Goal: Information Seeking & Learning: Find specific fact

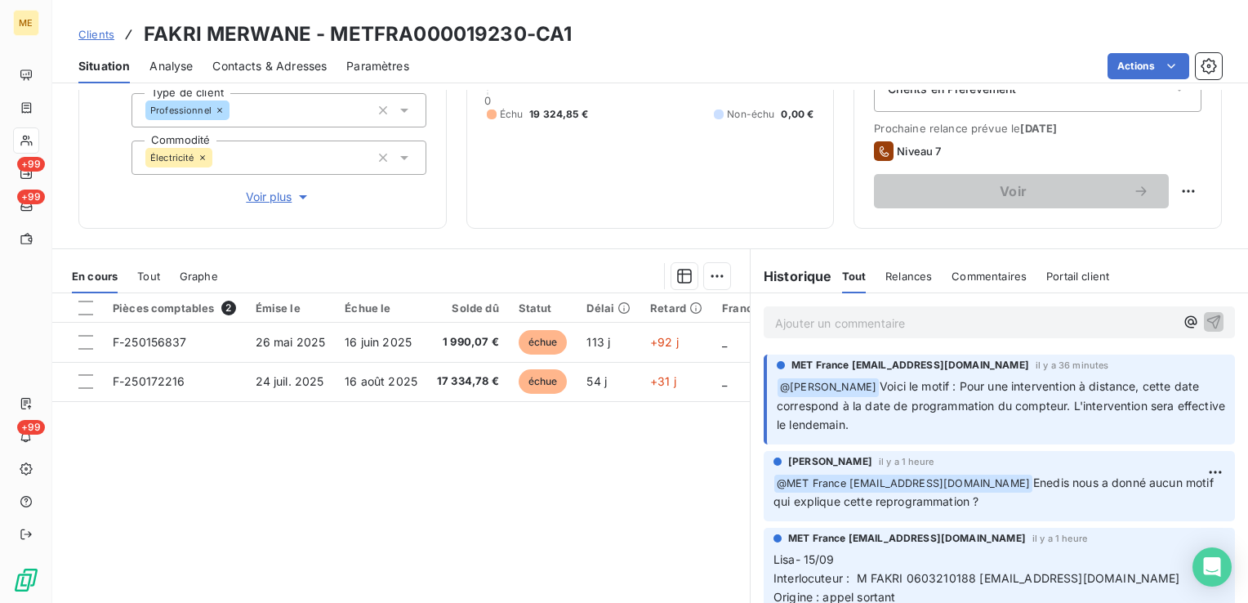
scroll to position [343, 0]
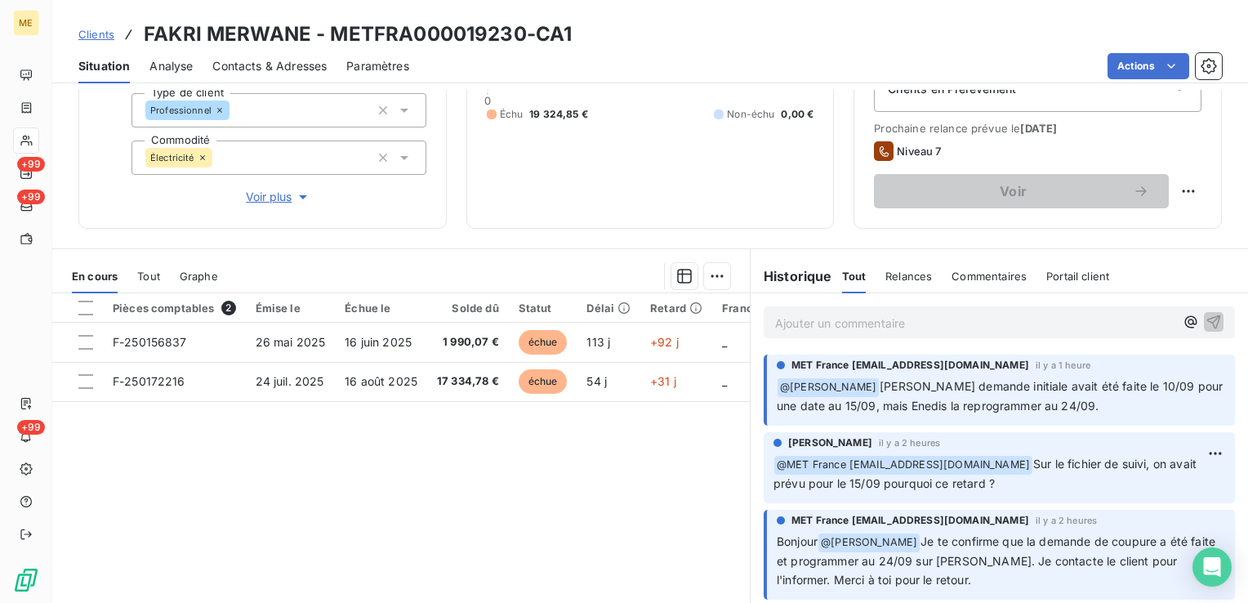
drag, startPoint x: 0, startPoint y: 0, endPoint x: 98, endPoint y: 35, distance: 104.2
click at [98, 35] on span "Clients" at bounding box center [96, 34] width 36 height 13
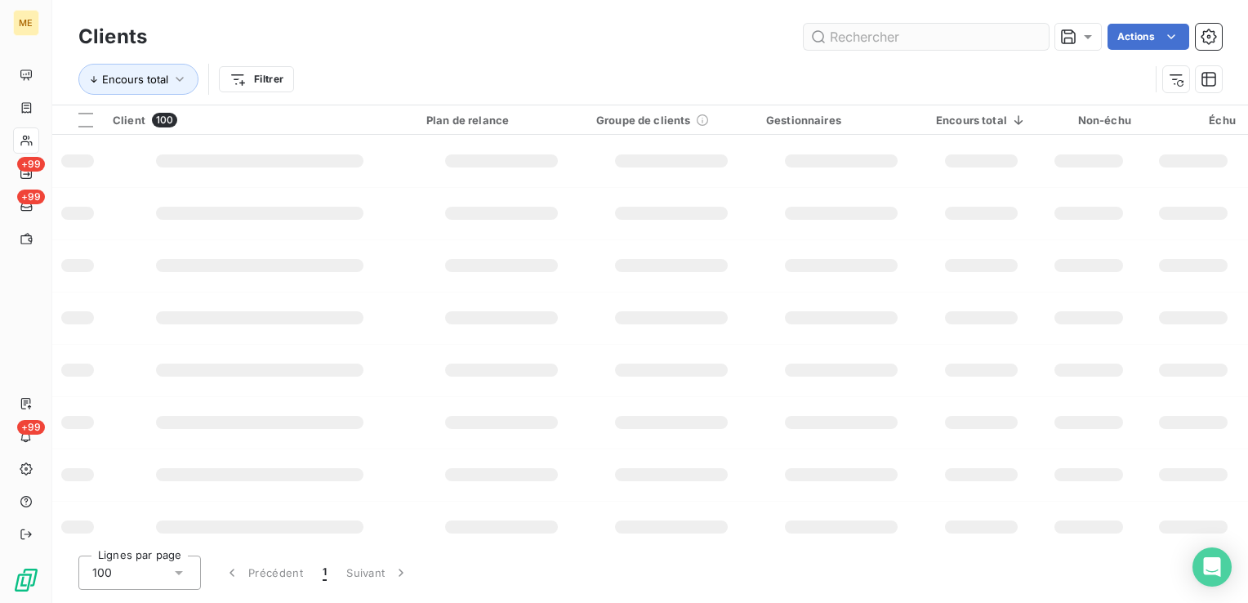
click at [929, 35] on input "text" at bounding box center [926, 37] width 245 height 26
type input "METFRA000005959"
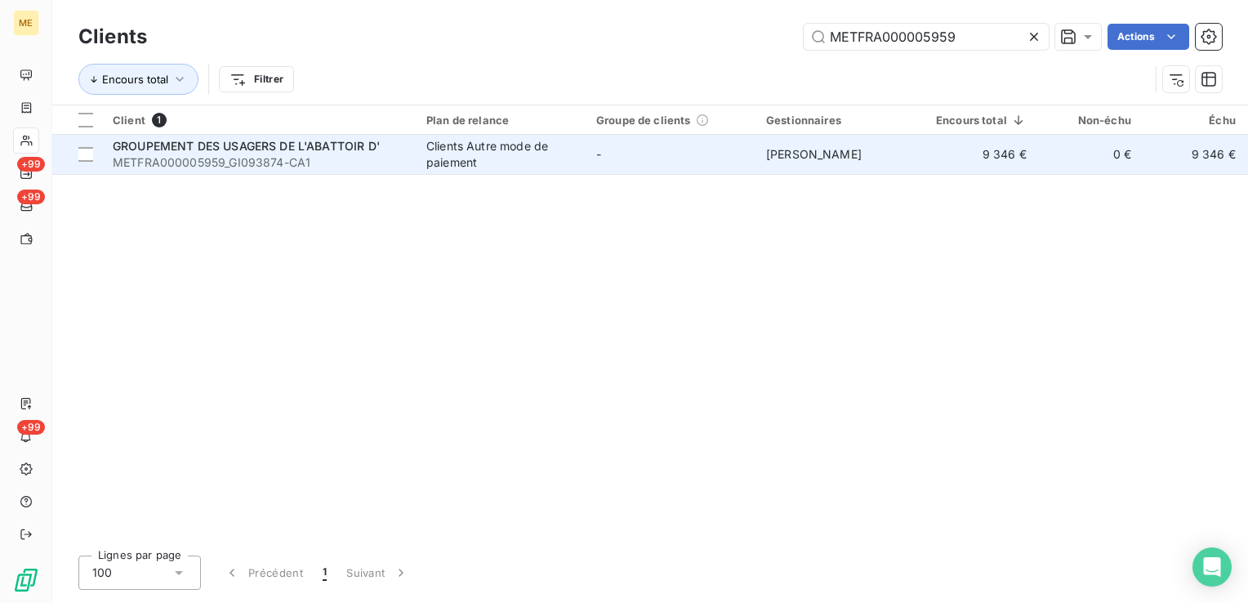
click at [565, 167] on div "Clients Autre mode de paiement" at bounding box center [502, 154] width 150 height 33
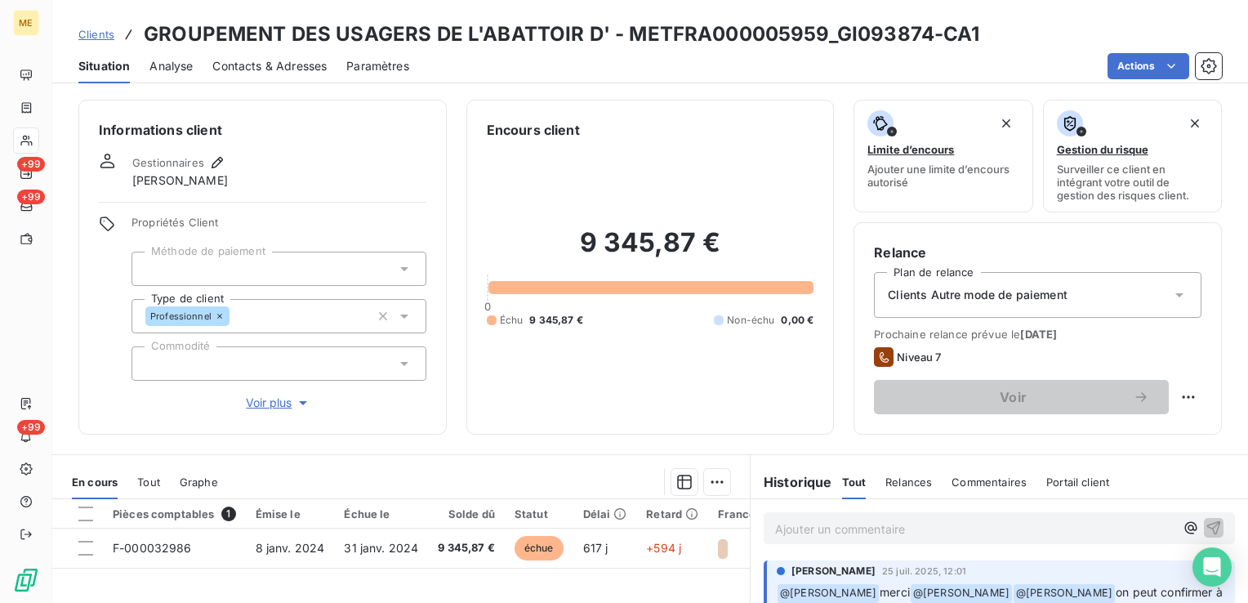
scroll to position [258, 0]
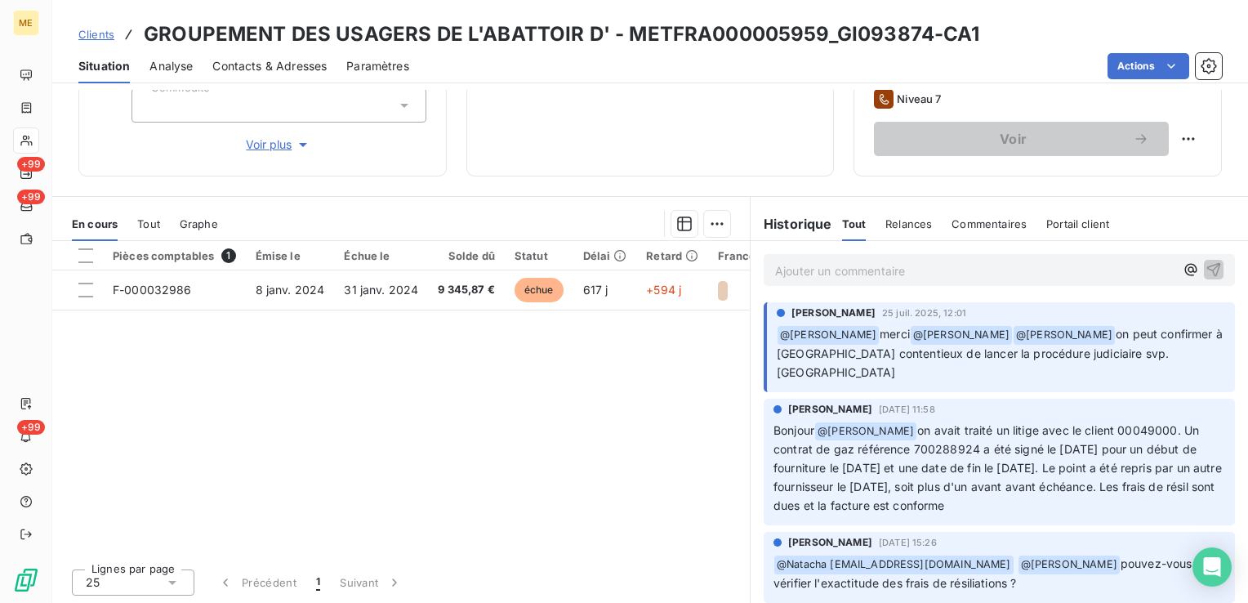
click at [1111, 423] on span "on avait traité un litige avec le client 00049000. Un contrat de gaz référence …" at bounding box center [1000, 468] width 452 height 90
copy span "00049000"
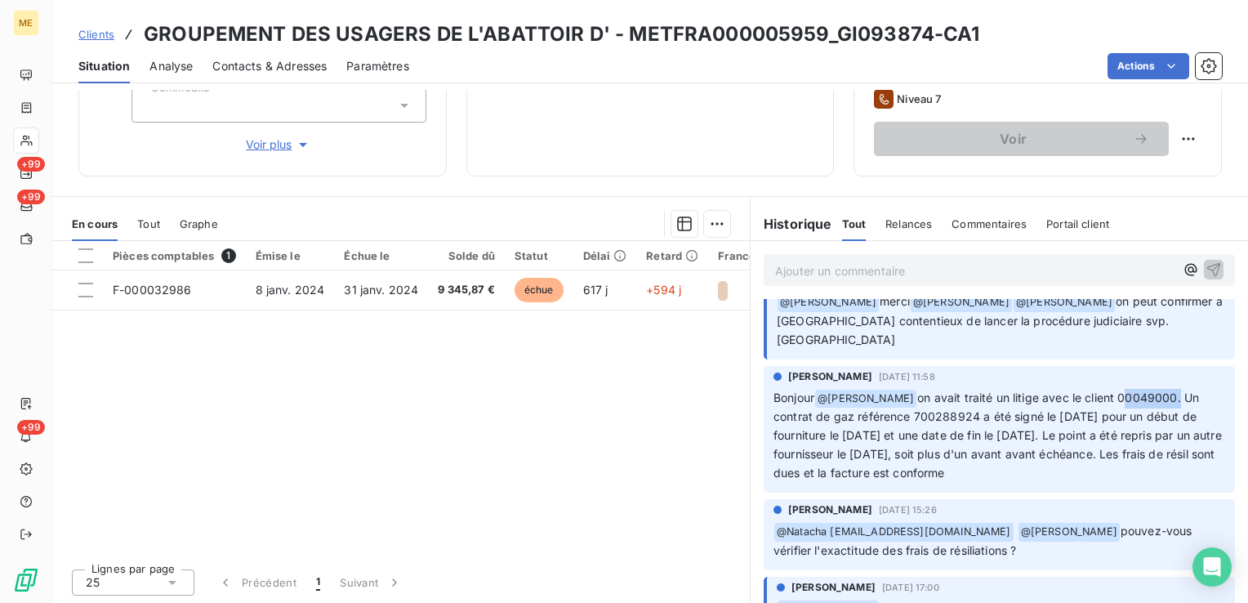
scroll to position [0, 0]
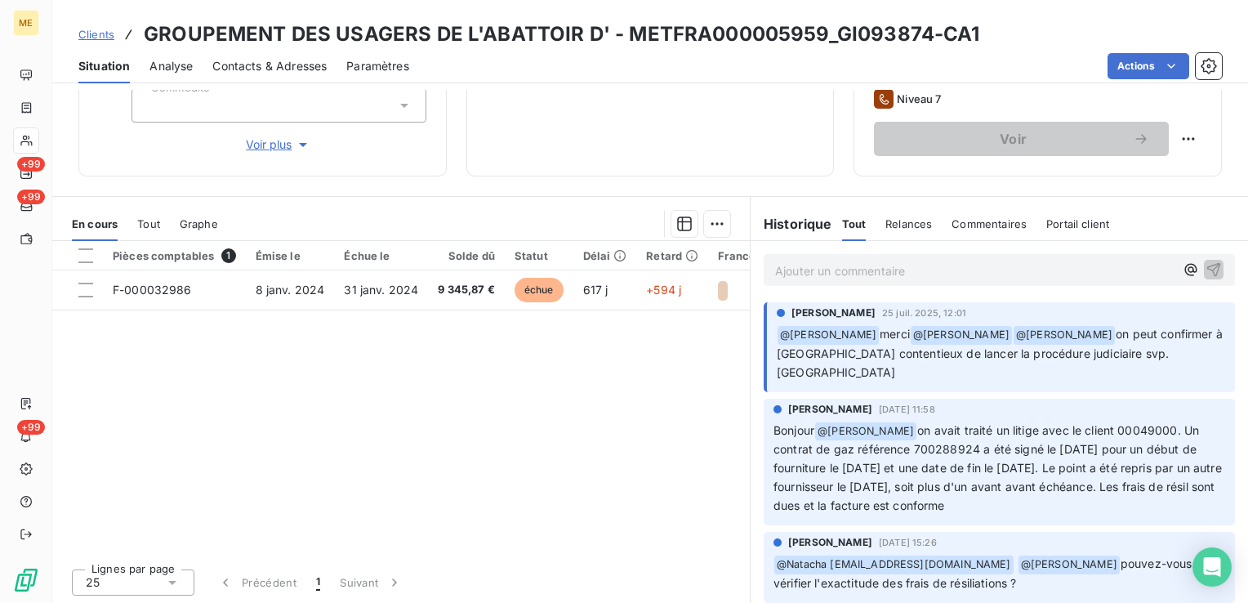
click at [1125, 488] on p "Bonjour @ Xavier Ruez on avait traité un litige avec le client 00049000. Un con…" at bounding box center [1000, 469] width 452 height 94
drag, startPoint x: 895, startPoint y: 406, endPoint x: 1085, endPoint y: 492, distance: 208.1
click at [1085, 492] on p "Bonjour @ Xavier Ruez on avait traité un litige avec le client 00049000. Un con…" at bounding box center [1000, 469] width 452 height 94
drag, startPoint x: 1085, startPoint y: 492, endPoint x: 1106, endPoint y: 492, distance: 21.2
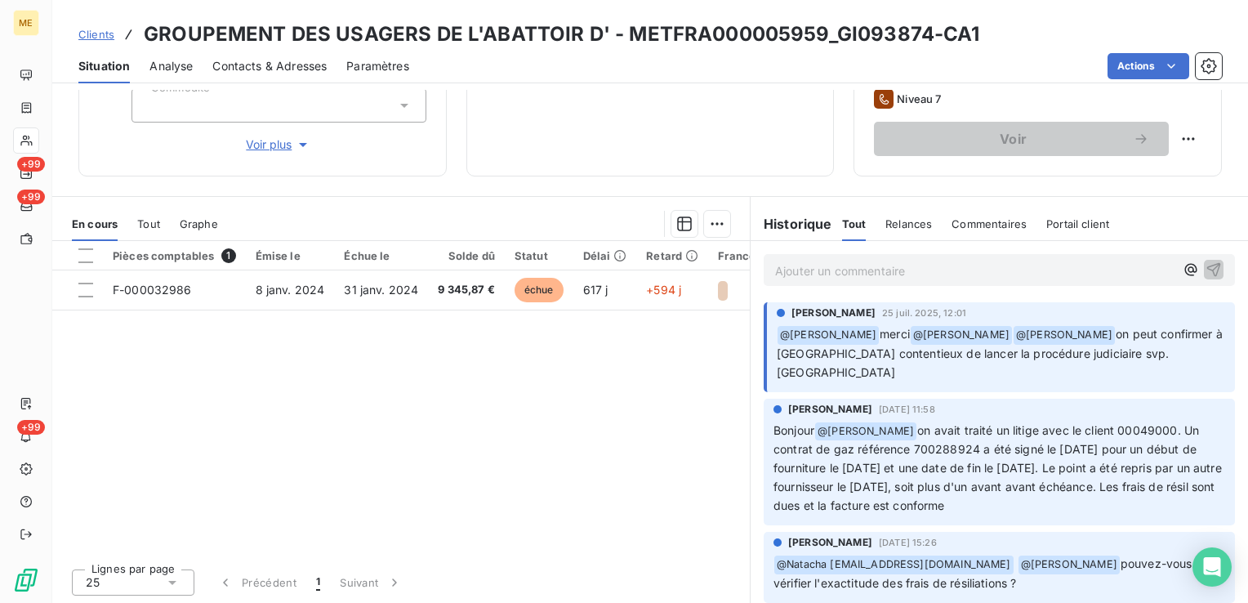
click at [1106, 492] on span "on avait traité un litige avec le client 00049000. Un contrat de gaz référence …" at bounding box center [1000, 468] width 452 height 90
drag, startPoint x: 1117, startPoint y: 498, endPoint x: 892, endPoint y: 404, distance: 243.9
click at [892, 404] on div "Klea Verjoni 25 juil. 2025, 11:58 Bonjour @ Xavier Ruez on avait traité un liti…" at bounding box center [999, 462] width 471 height 127
copy span "on avait traité un litige avec le client 00049000. Un contrat de gaz référence …"
click at [980, 432] on span "on avait traité un litige avec le client 00049000. Un contrat de gaz référence …" at bounding box center [1000, 468] width 452 height 90
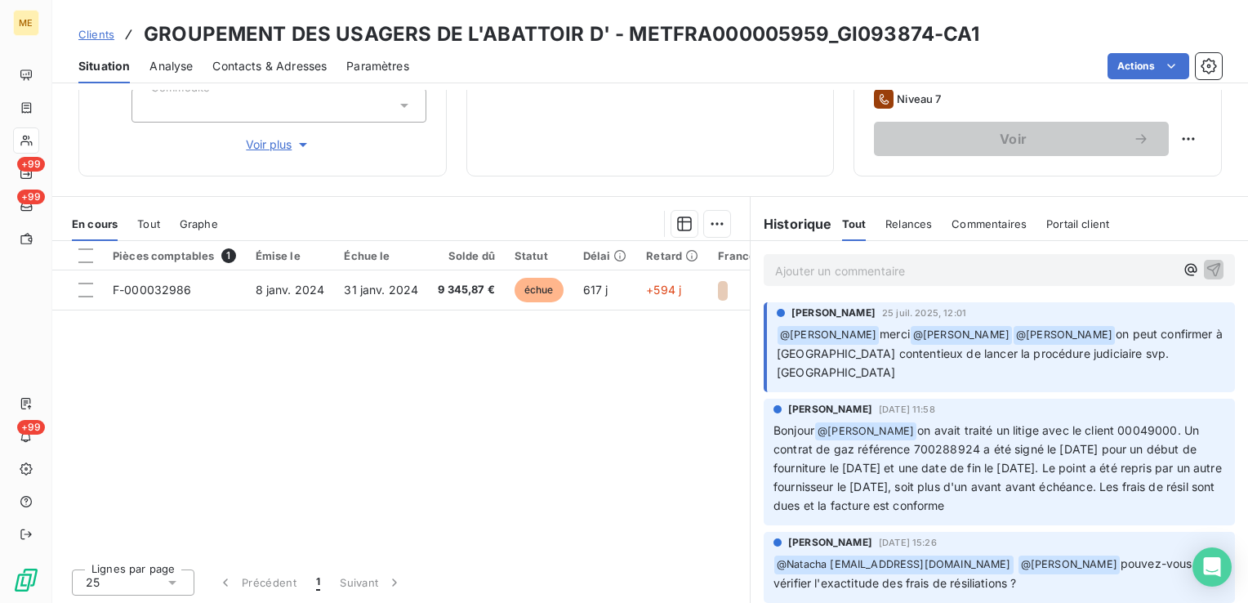
drag, startPoint x: 1157, startPoint y: 406, endPoint x: 1136, endPoint y: 489, distance: 85.2
click at [1136, 489] on p "Bonjour @ Xavier Ruez on avait traité un litige avec le client 00049000. Un con…" at bounding box center [1000, 469] width 452 height 94
copy span "Un contrat de gaz référence 700288924 a été signé le 04/03/2021 pour un début d…"
click at [93, 34] on span "Clients" at bounding box center [96, 34] width 36 height 13
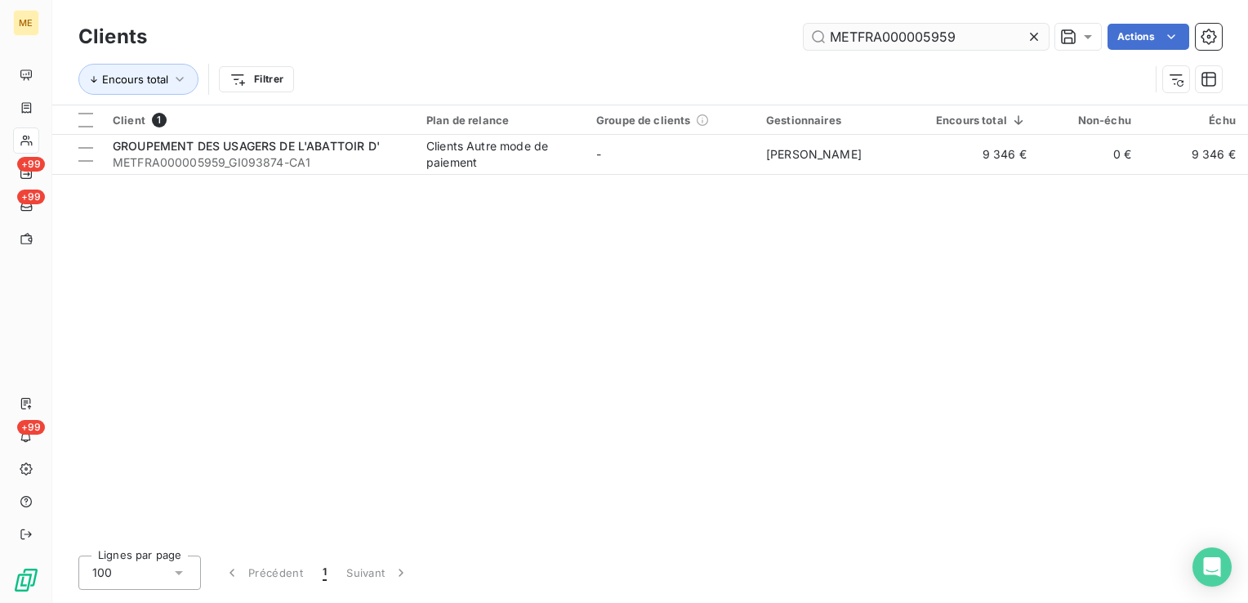
click at [879, 38] on input "METFRA000005959" at bounding box center [926, 37] width 245 height 26
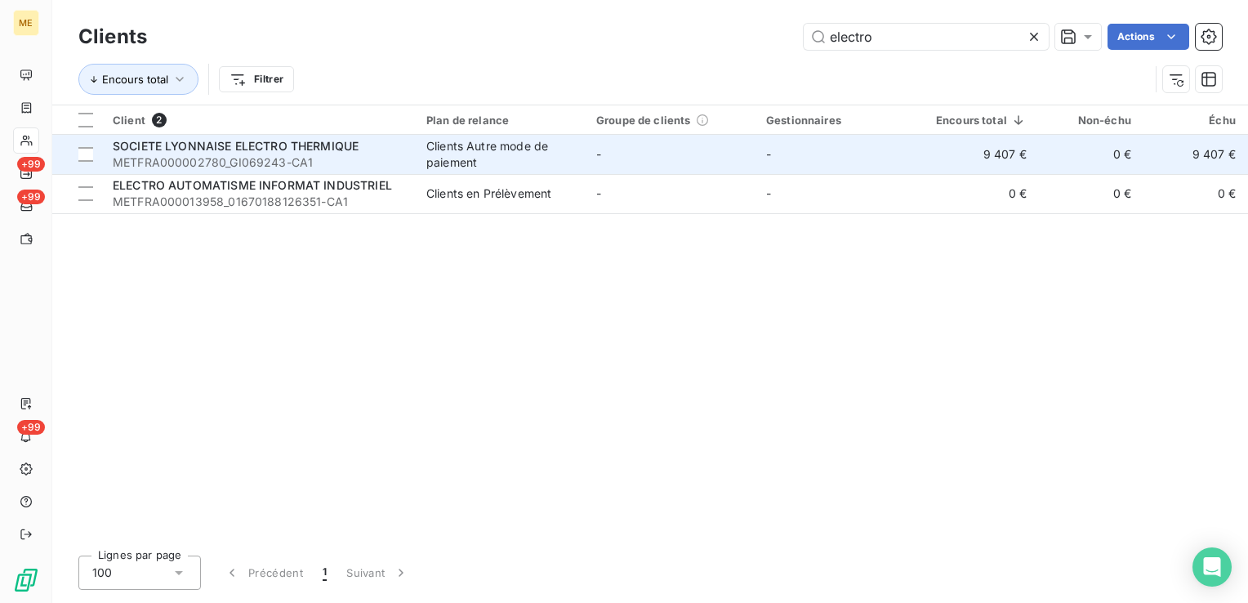
type input "electro"
click at [451, 153] on div "Clients Autre mode de paiement" at bounding box center [502, 154] width 150 height 33
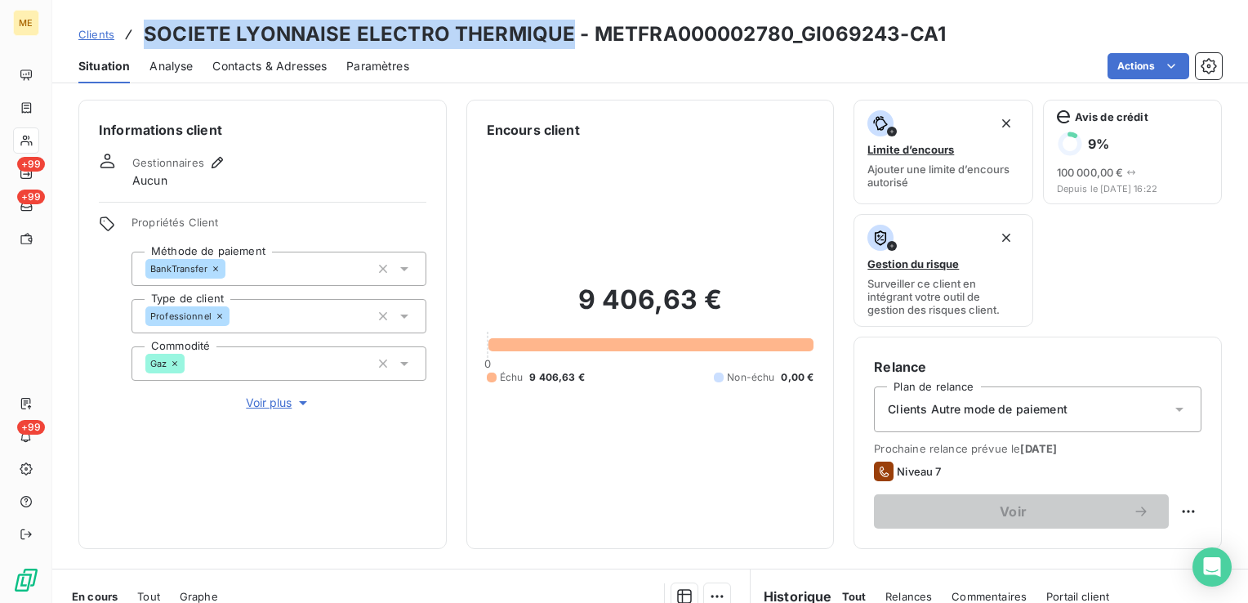
drag, startPoint x: 565, startPoint y: 30, endPoint x: 149, endPoint y: 9, distance: 417.2
click at [149, 9] on div "Clients SOCIETE LYONNAISE ELECTRO THERMIQUE - METFRA000002780_GI069243-CA1 Situ…" at bounding box center [650, 41] width 1196 height 83
copy h3 "SOCIETE LYONNAISE ELECTRO THERMIQUE"
click at [1154, 302] on div "Limite d’encours Ajouter une limite d’encours autorisé Avis de crédit 9 % 100 0…" at bounding box center [1038, 213] width 368 height 227
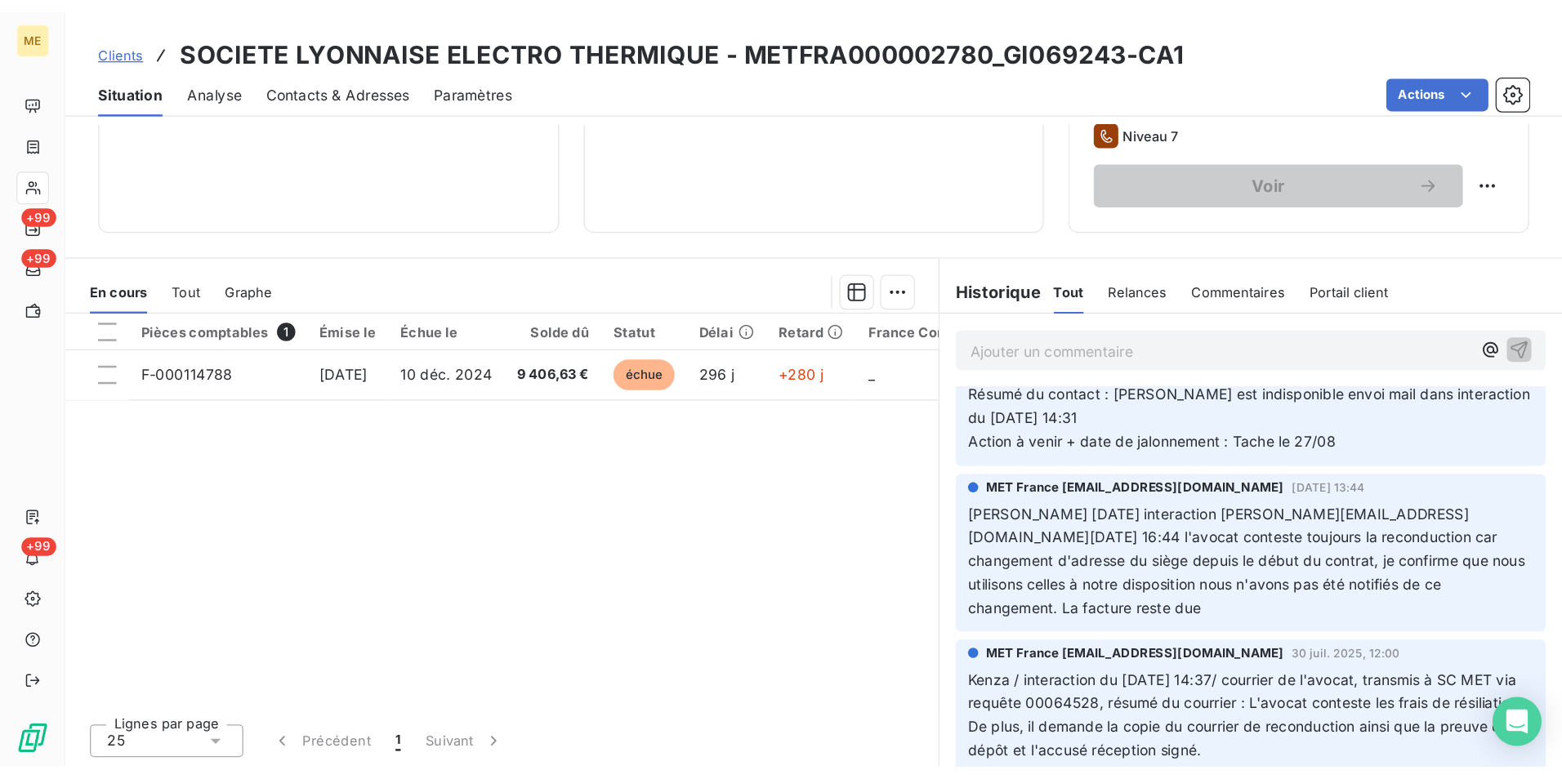
scroll to position [980, 0]
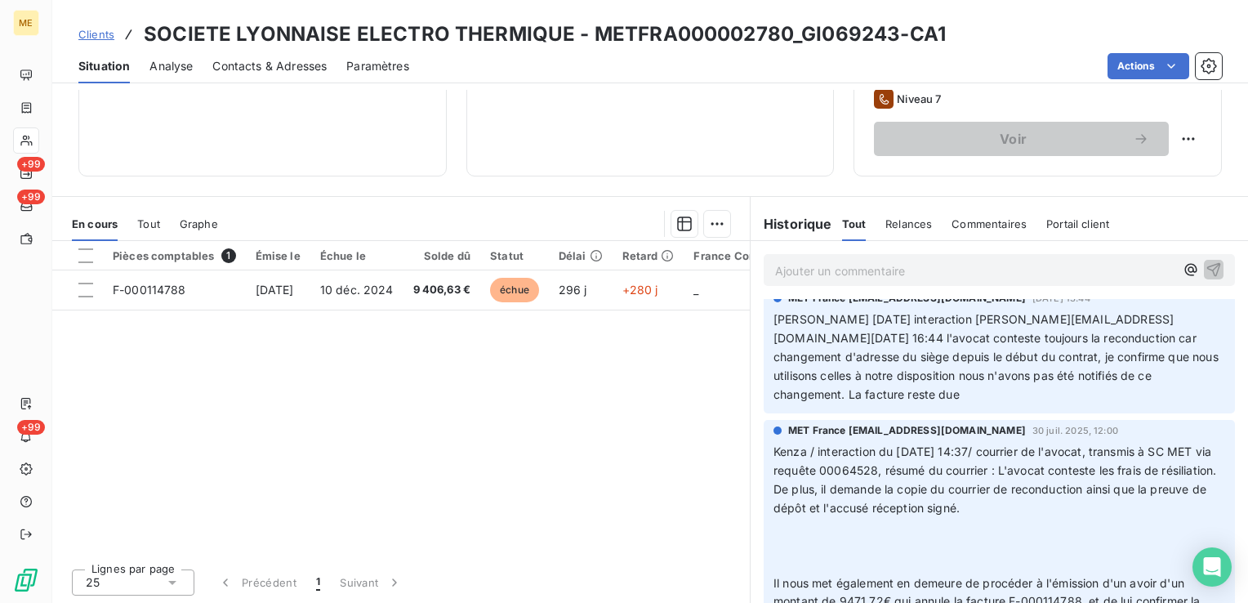
click at [902, 444] on span "Kenza / interaction du [DATE] 14:37/ courrier de l'avocat, transmis à SC MET vi…" at bounding box center [997, 479] width 446 height 70
copy span "00064528"
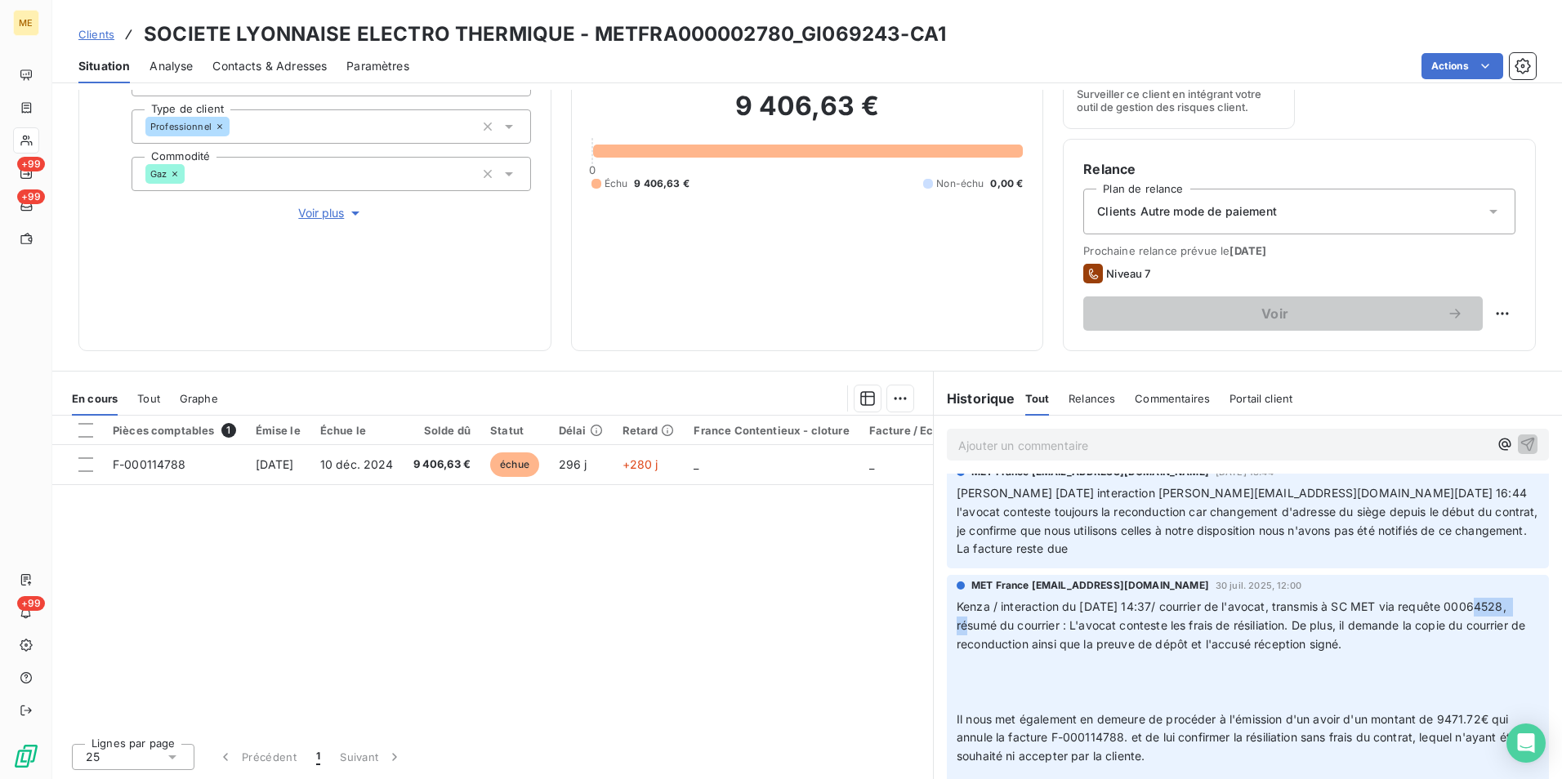
scroll to position [899, 0]
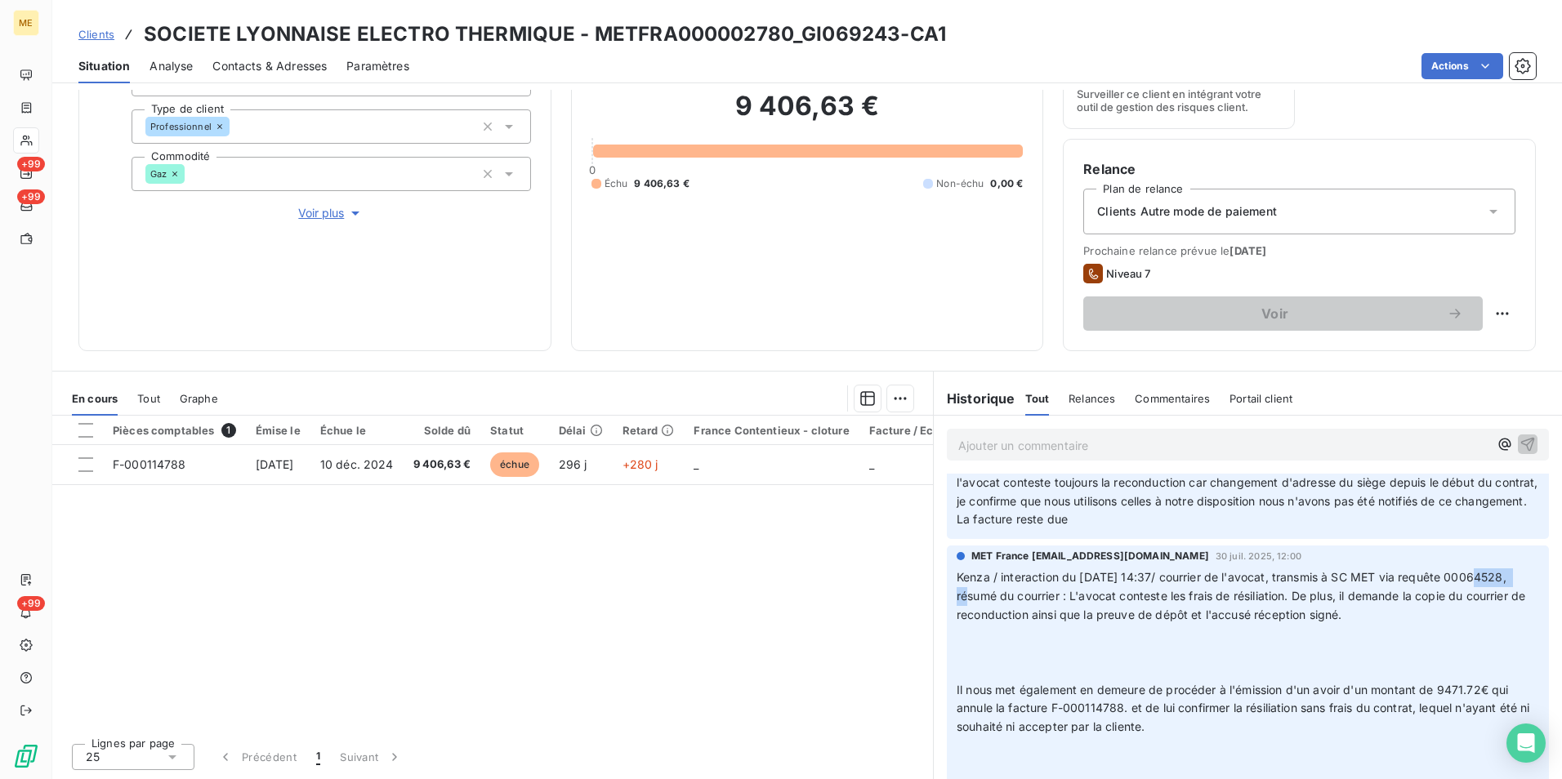
drag, startPoint x: 1147, startPoint y: 573, endPoint x: 1449, endPoint y: 598, distance: 303.4
click at [1248, 599] on p "Kenza / interaction du 28/07/2025 14:37/ courrier de l'avocat, transmis à SC ME…" at bounding box center [1248, 672] width 583 height 206
click at [1248, 592] on p "Kenza / interaction du 28/07/2025 14:37/ courrier de l'avocat, transmis à SC ME…" at bounding box center [1248, 672] width 583 height 206
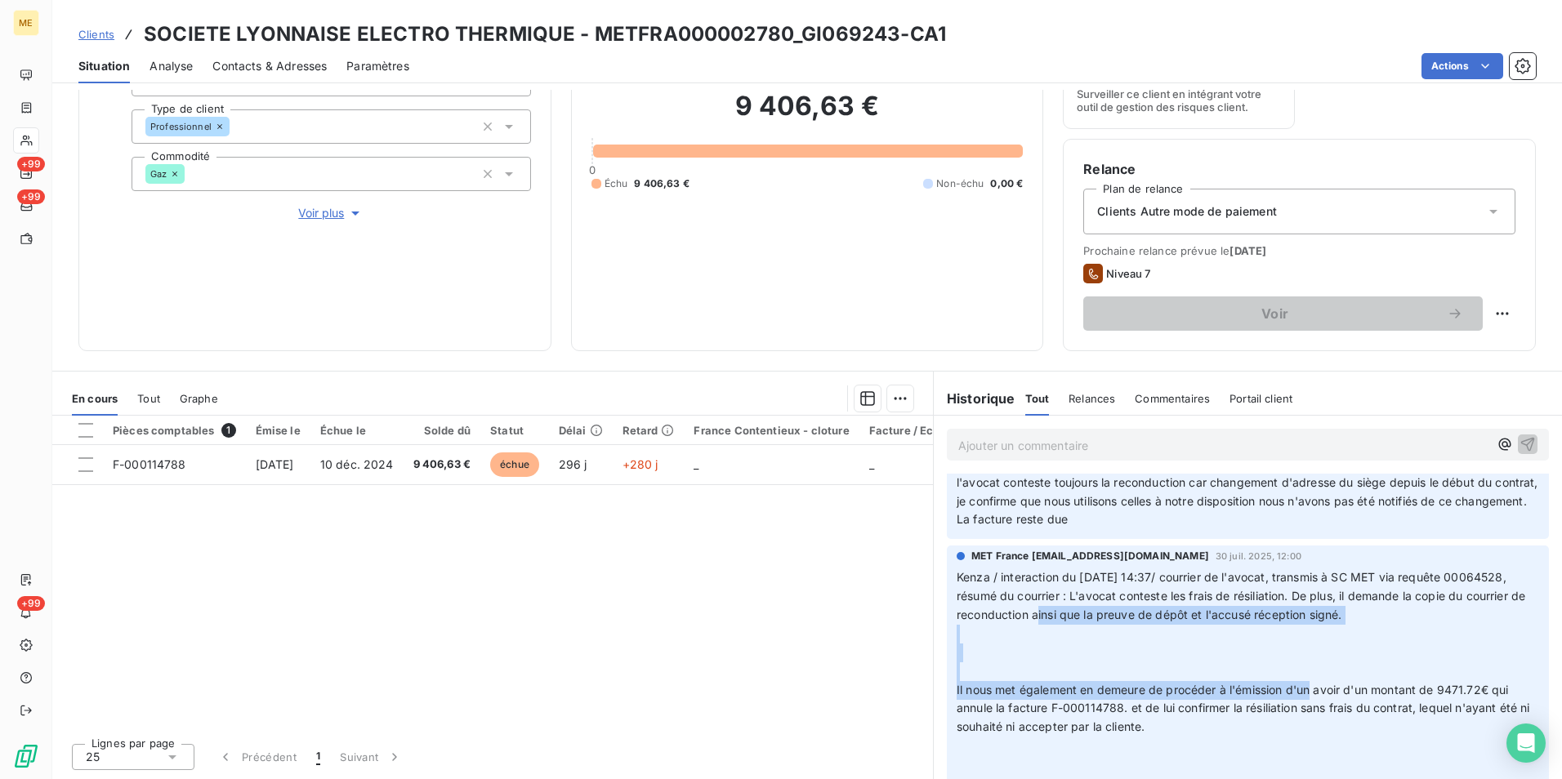
drag, startPoint x: 1090, startPoint y: 592, endPoint x: 1309, endPoint y: 677, distance: 234.9
click at [1248, 602] on p "Kenza / interaction du 28/07/2025 14:37/ courrier de l'avocat, transmis à SC ME…" at bounding box center [1248, 672] width 583 height 206
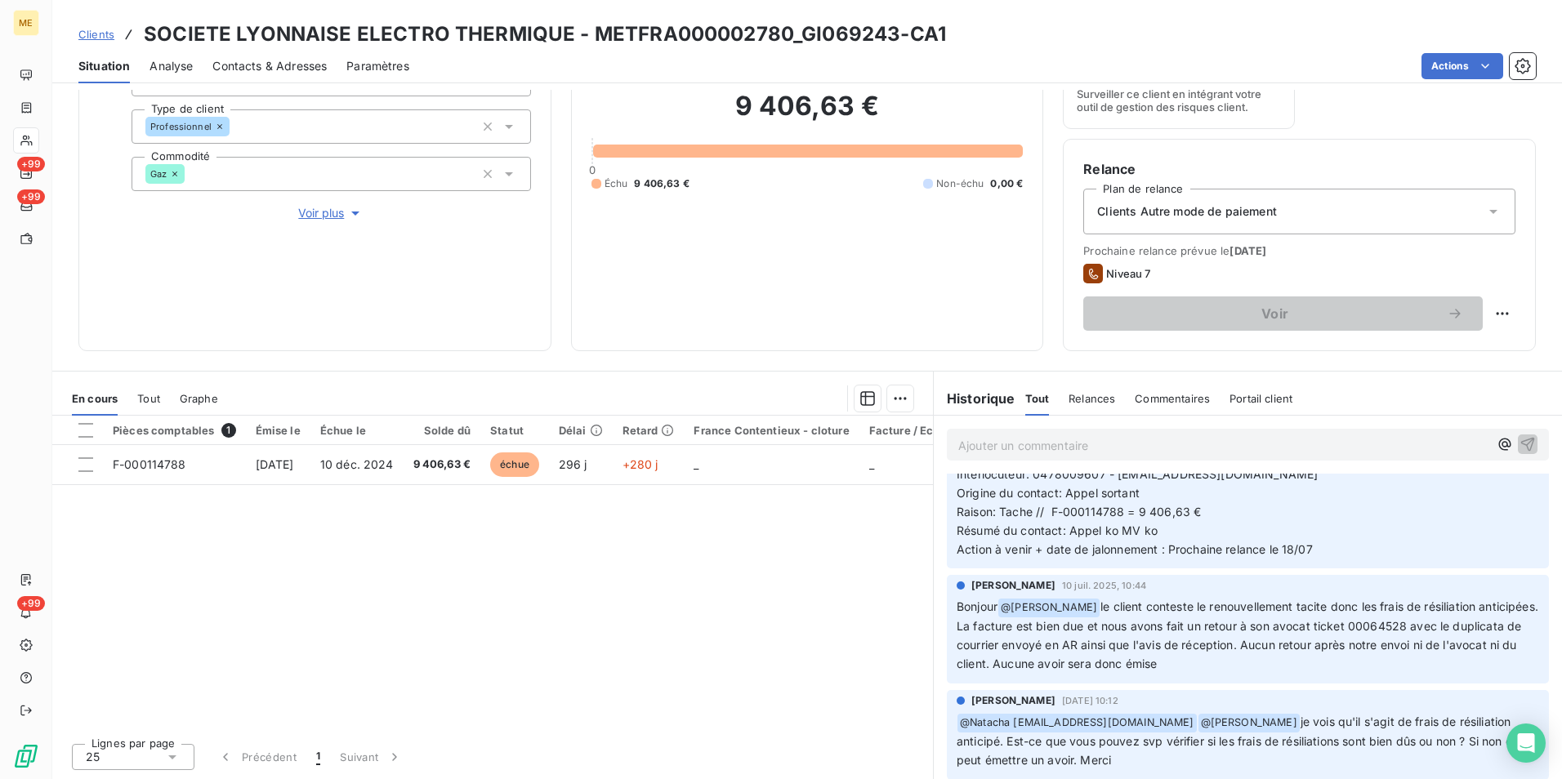
scroll to position [1634, 0]
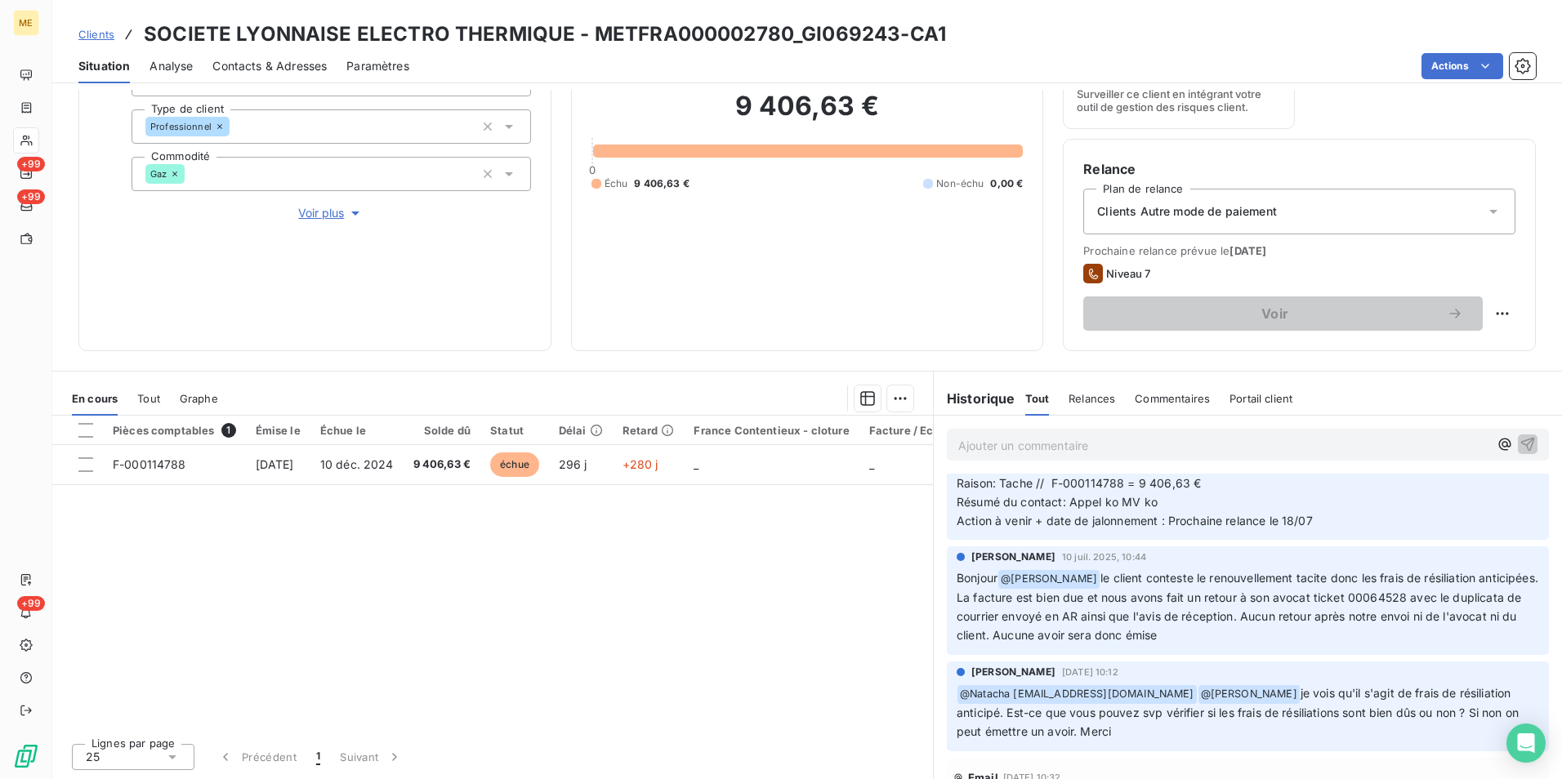
drag, startPoint x: 1226, startPoint y: 668, endPoint x: 1112, endPoint y: 710, distance: 121.3
click at [1112, 602] on p "﻿ @ Natacha natacha.procter@met.com ﻿ @ Klea Verjoni je vois qu'il s'agit de fr…" at bounding box center [1248, 713] width 583 height 57
click at [1111, 602] on p "﻿ @ Natacha natacha.procter@met.com ﻿ @ Klea Verjoni je vois qu'il s'agit de fr…" at bounding box center [1248, 713] width 583 height 57
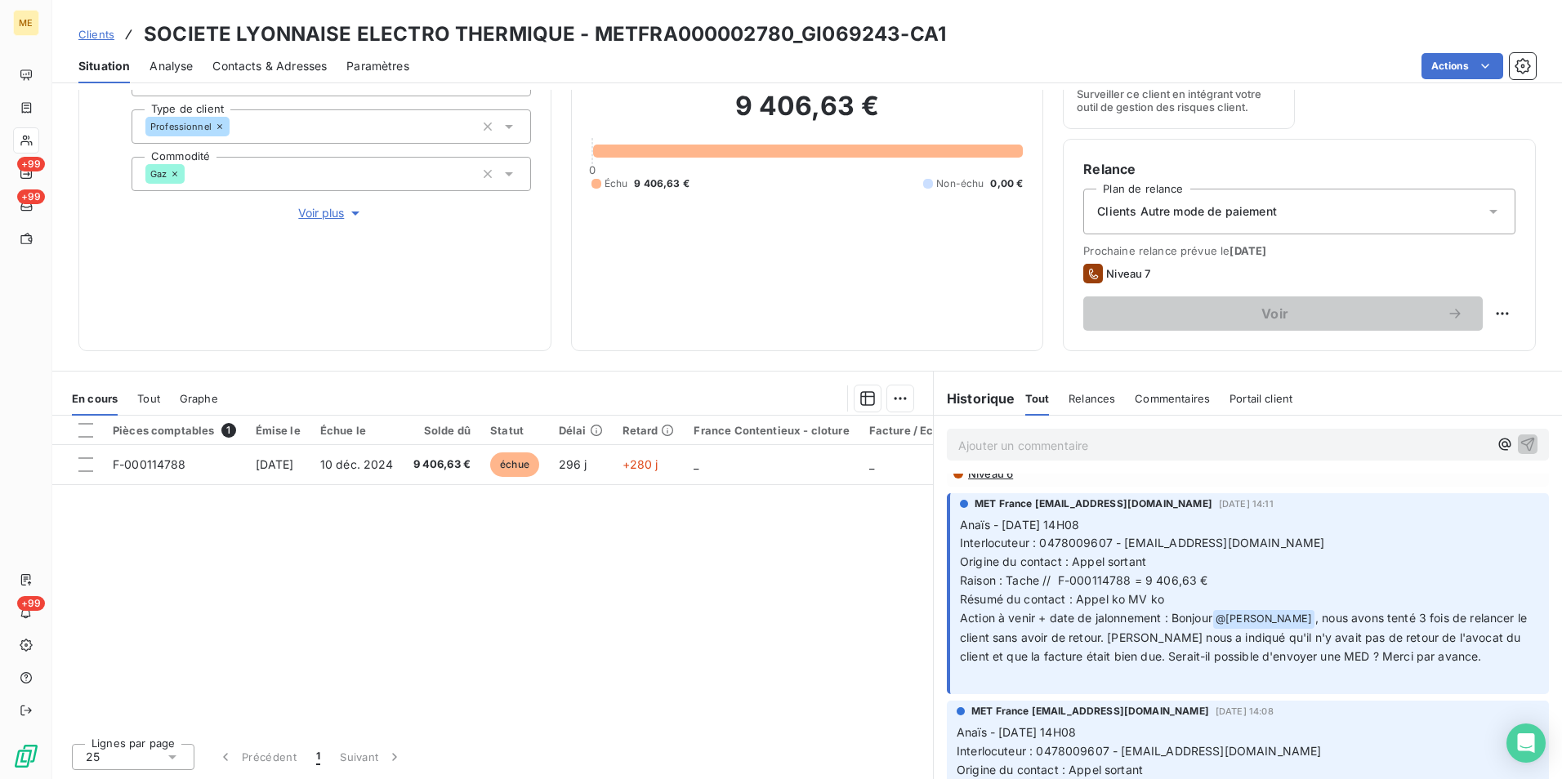
scroll to position [1961, 0]
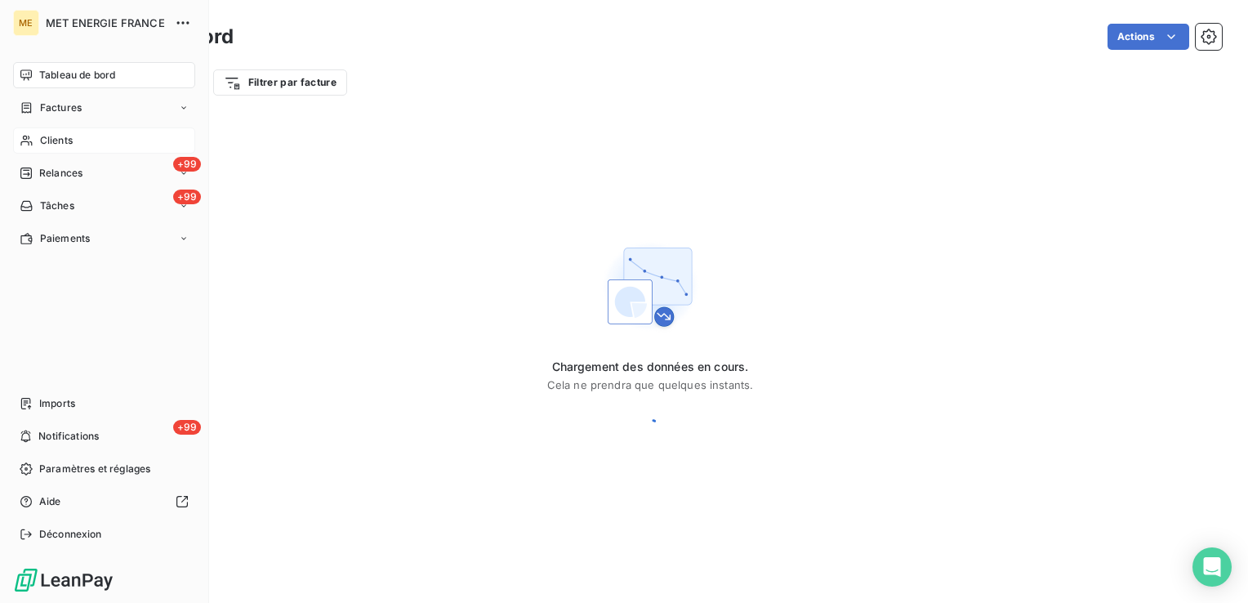
click at [114, 142] on div "Clients" at bounding box center [104, 140] width 182 height 26
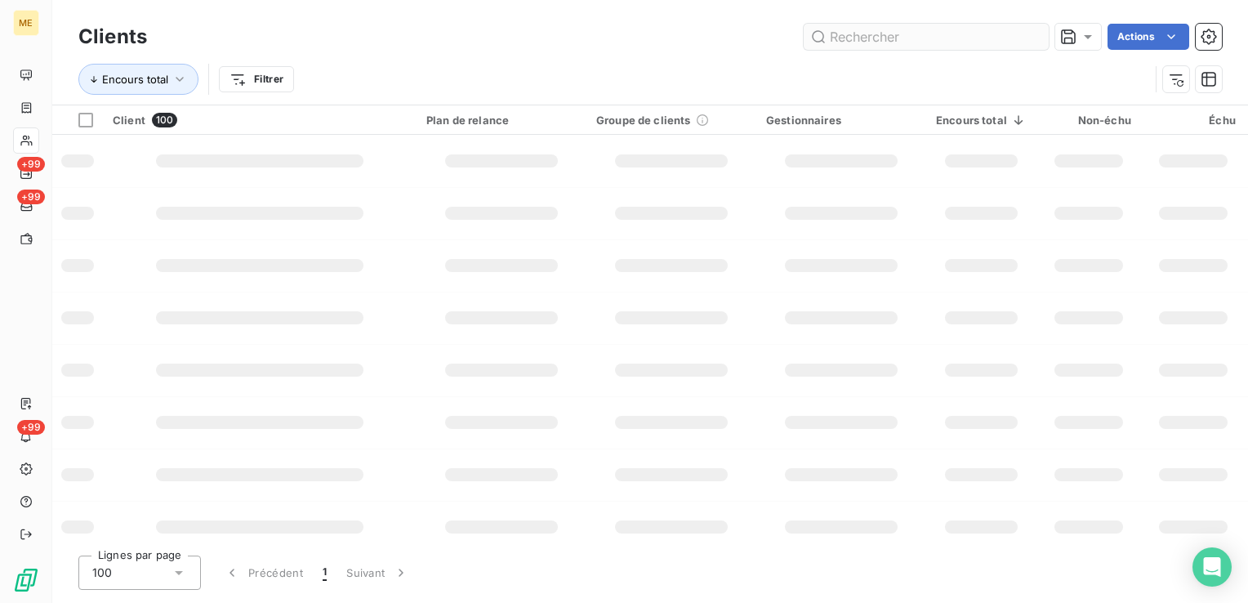
click at [851, 38] on input "text" at bounding box center [926, 37] width 245 height 26
click at [851, 38] on input "client" at bounding box center [926, 37] width 245 height 26
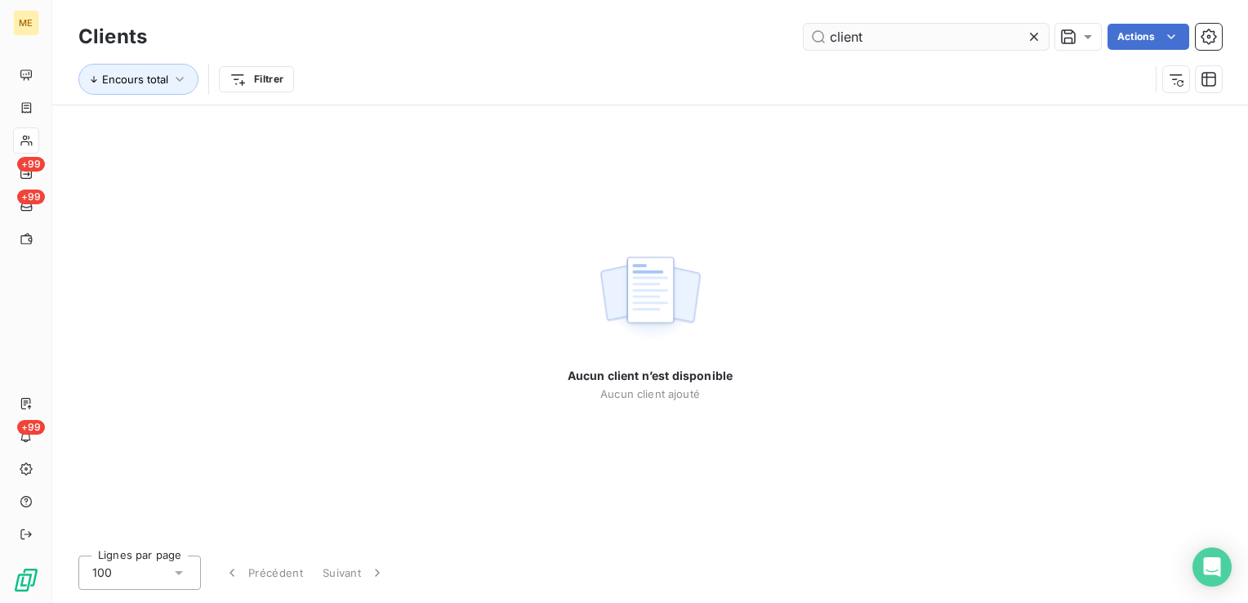
click at [851, 38] on input "client" at bounding box center [926, 37] width 245 height 26
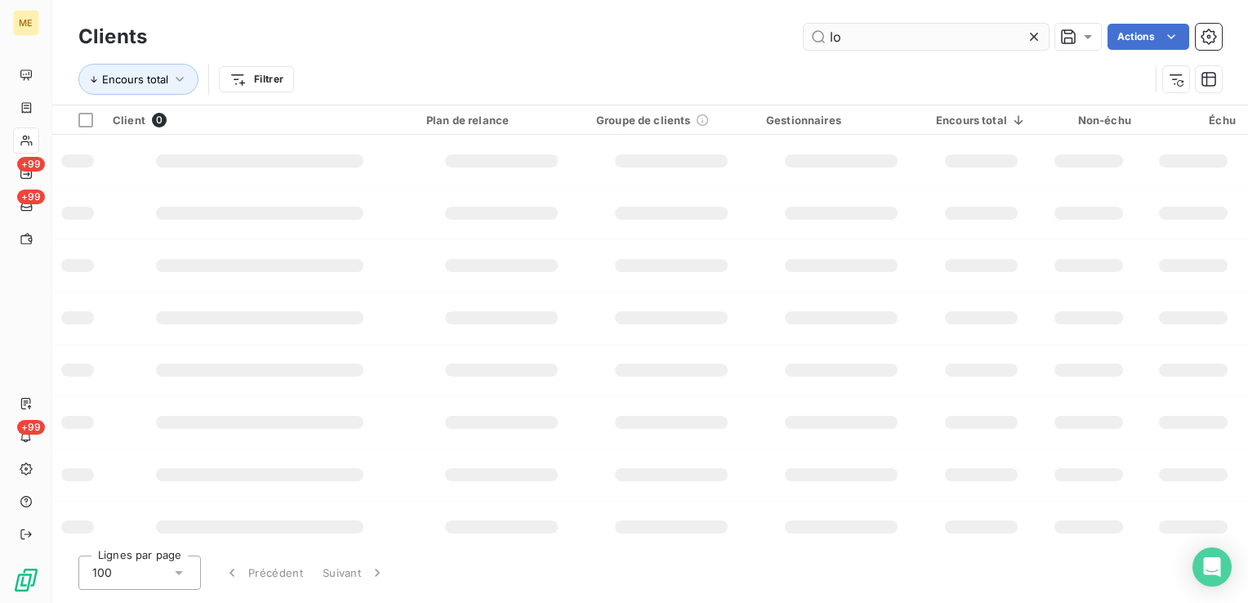
type input "l"
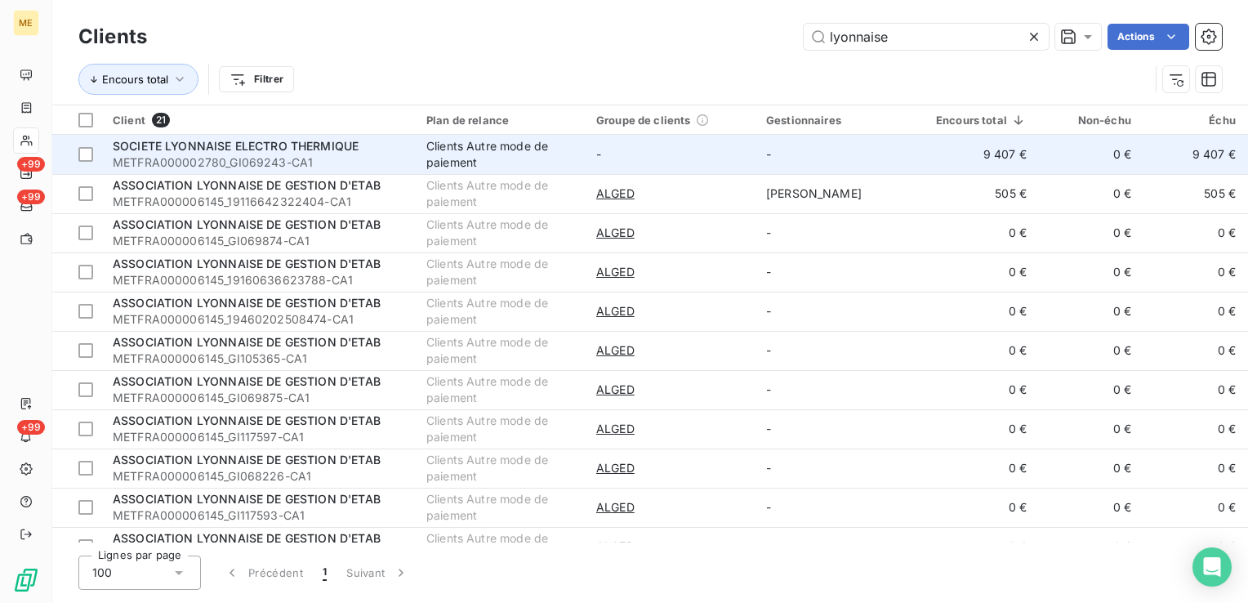
type input "lyonnaise"
click at [784, 161] on td "-" at bounding box center [842, 154] width 170 height 39
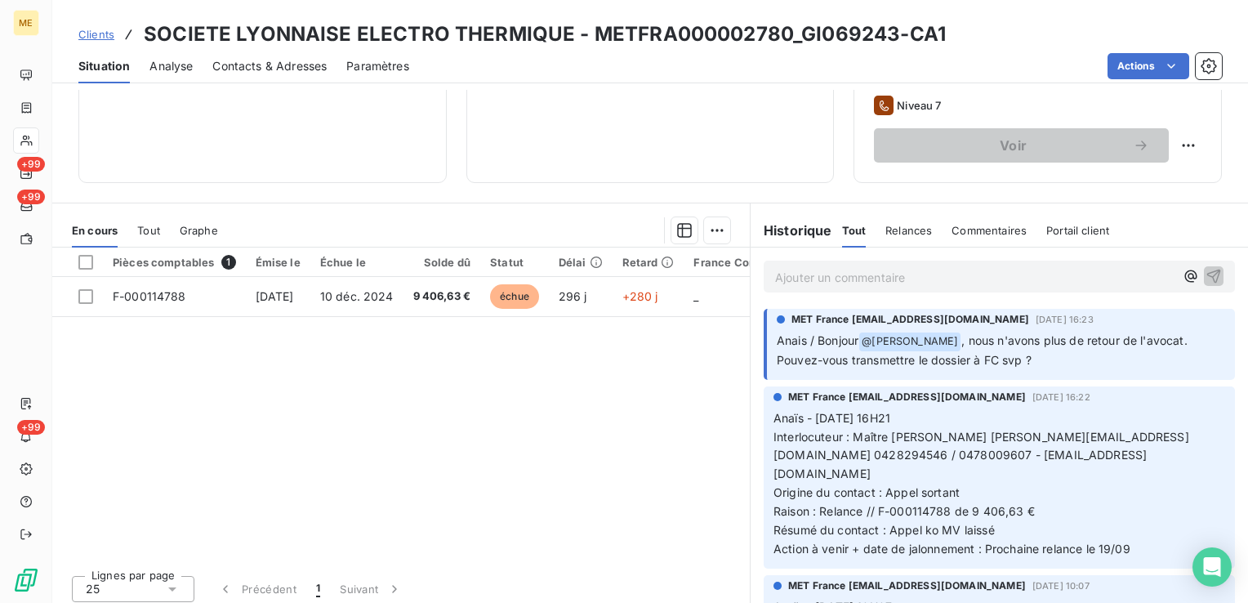
scroll to position [373, 0]
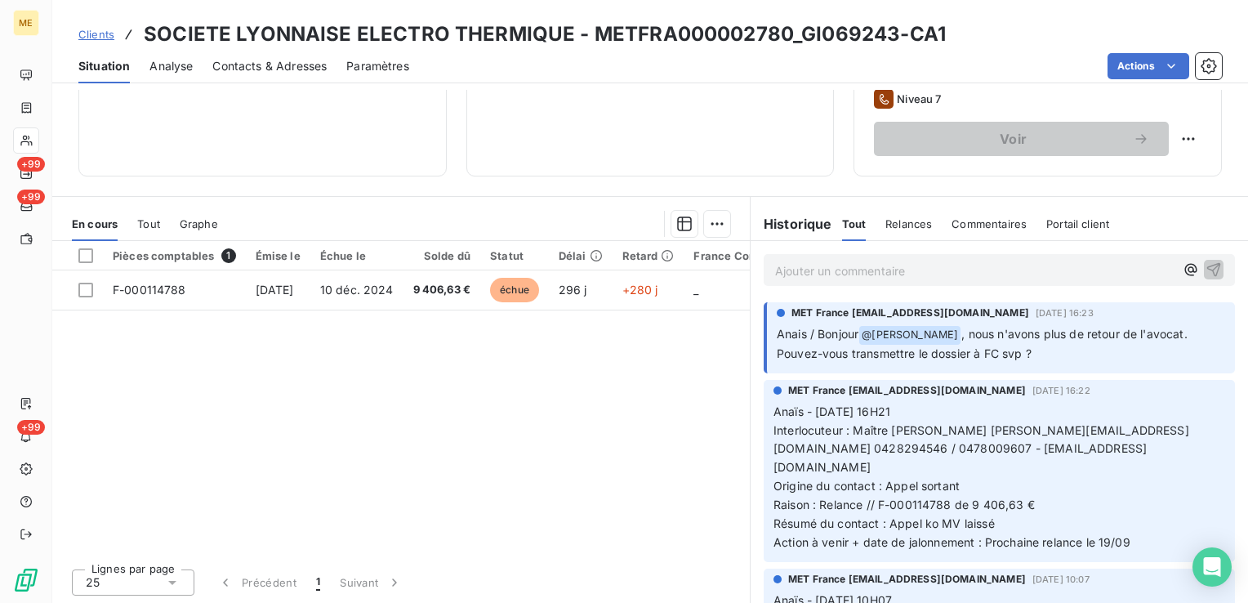
click at [879, 254] on div "Ajouter un commentaire ﻿" at bounding box center [999, 270] width 471 height 32
click at [844, 259] on div "Ajouter un commentaire ﻿" at bounding box center [975, 270] width 400 height 22
click at [835, 261] on p "Ajouter un commentaire ﻿" at bounding box center [975, 271] width 400 height 20
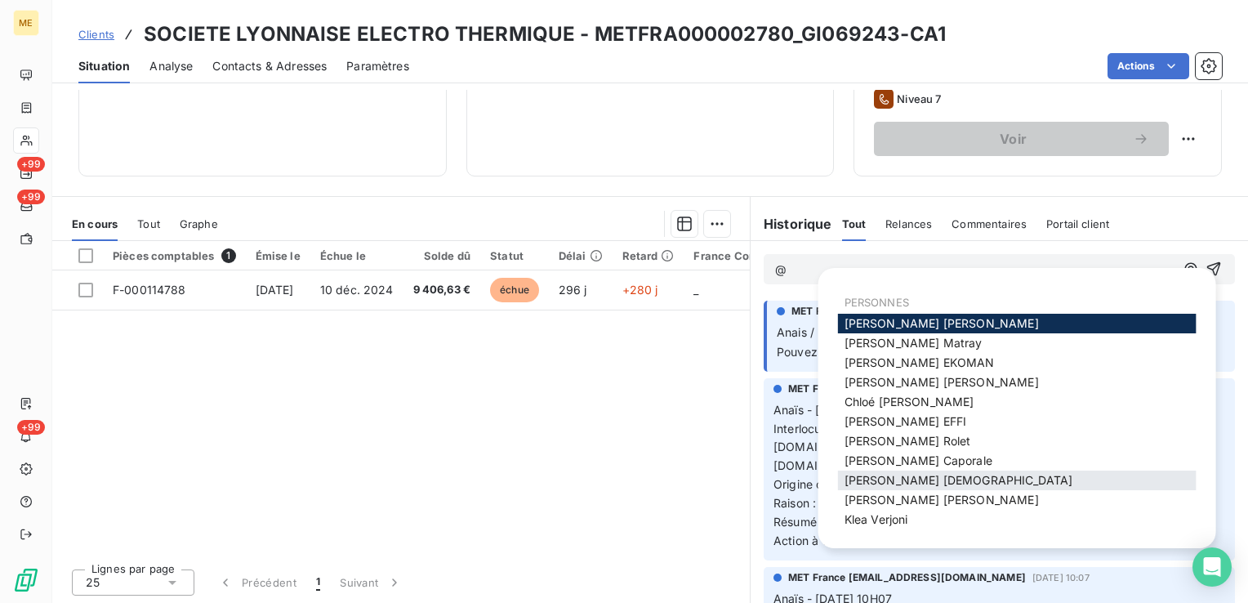
scroll to position [82, 0]
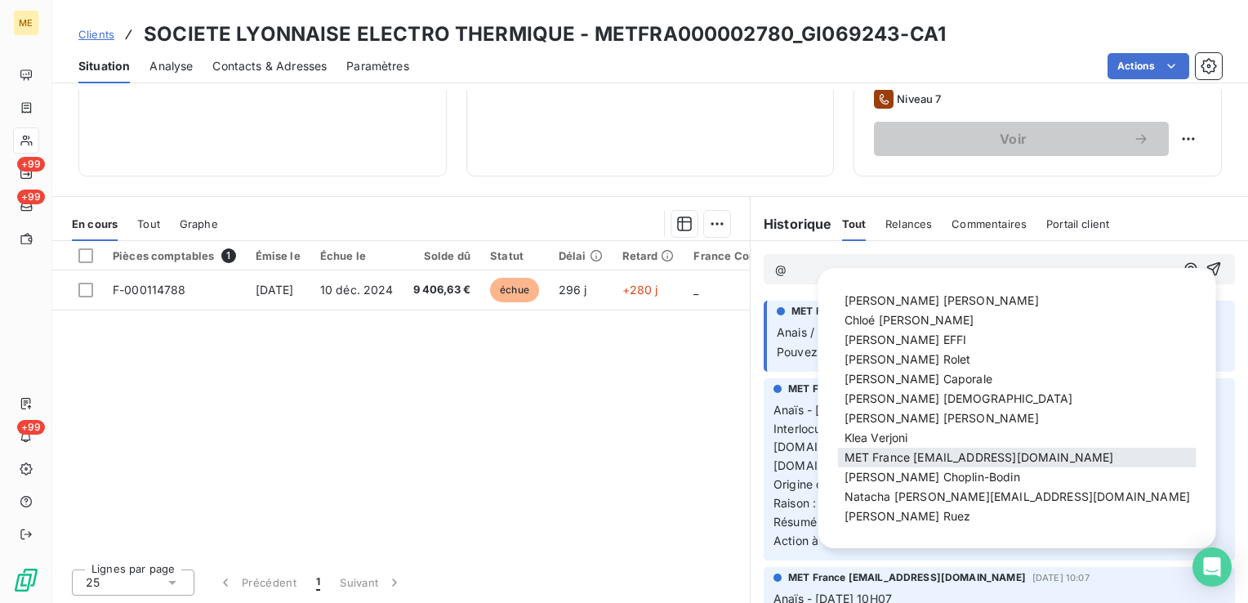
click at [907, 462] on span "MET France [EMAIL_ADDRESS][DOMAIN_NAME]" at bounding box center [980, 457] width 270 height 14
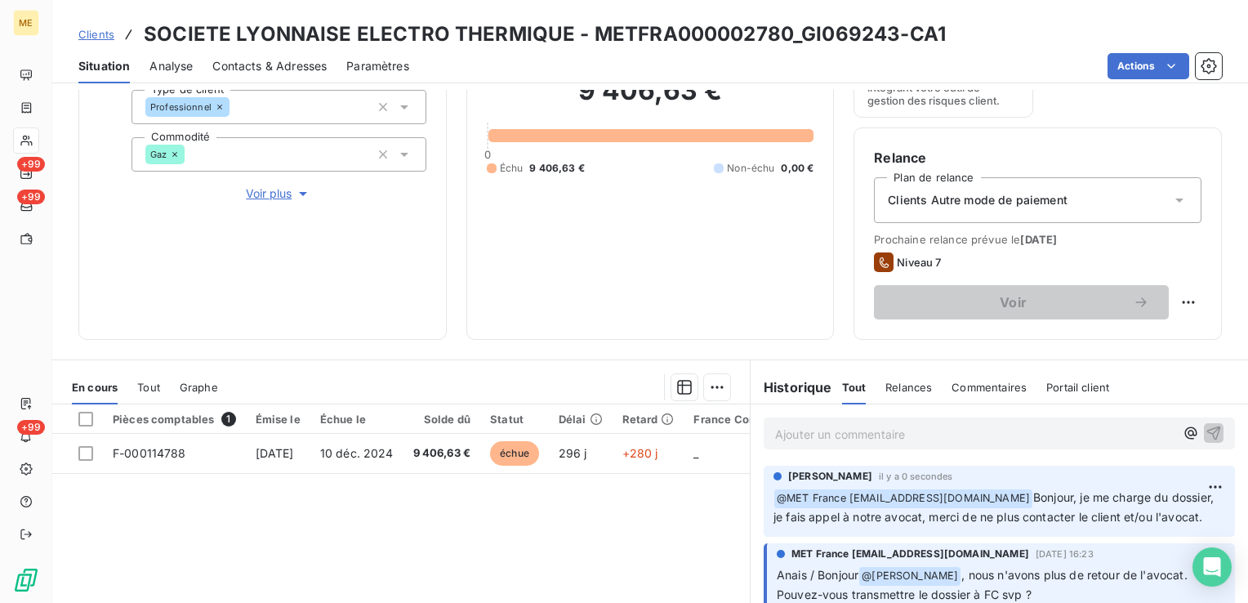
scroll to position [46, 0]
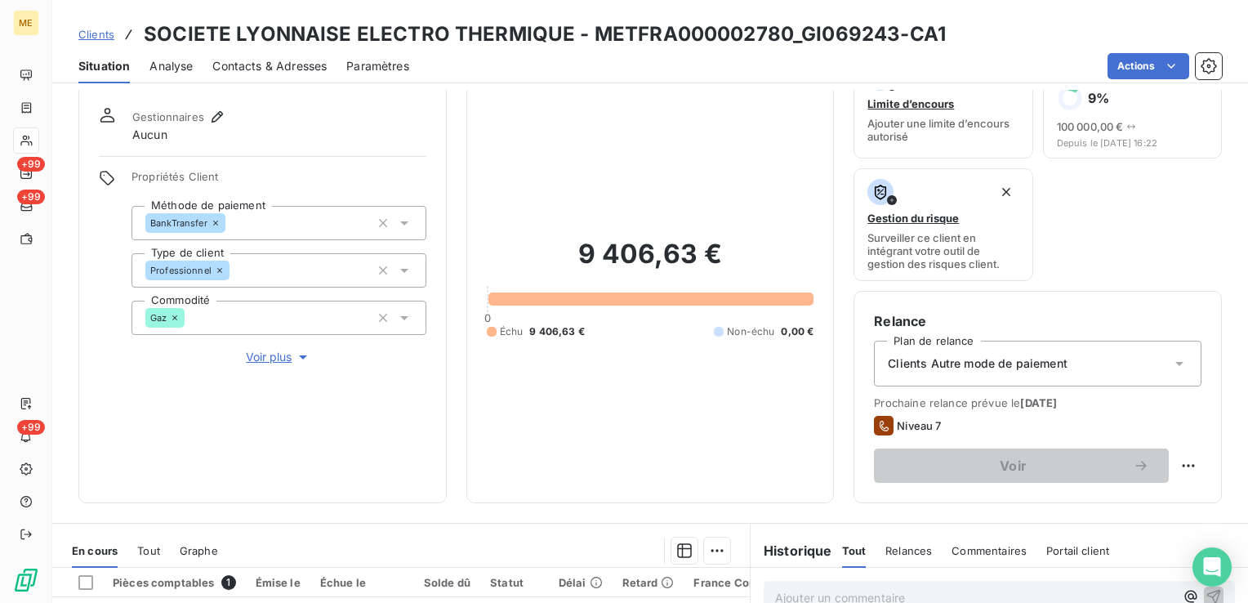
click at [276, 355] on span "Voir plus" at bounding box center [278, 357] width 65 height 16
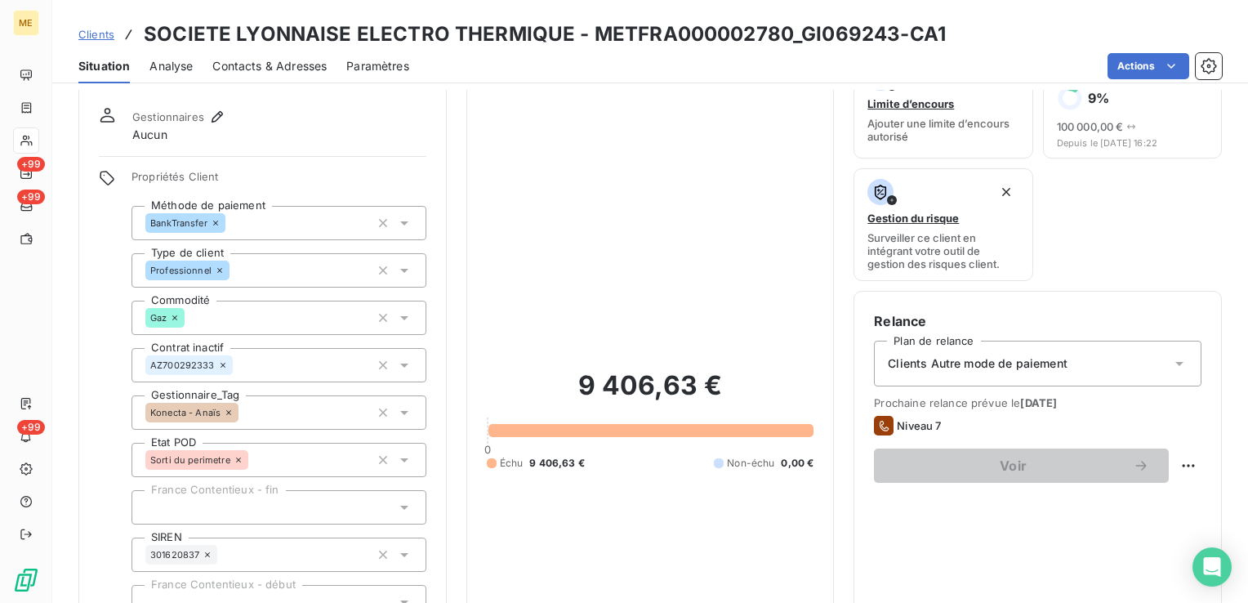
click at [301, 413] on div "Konecta - Anaïs" at bounding box center [279, 412] width 295 height 34
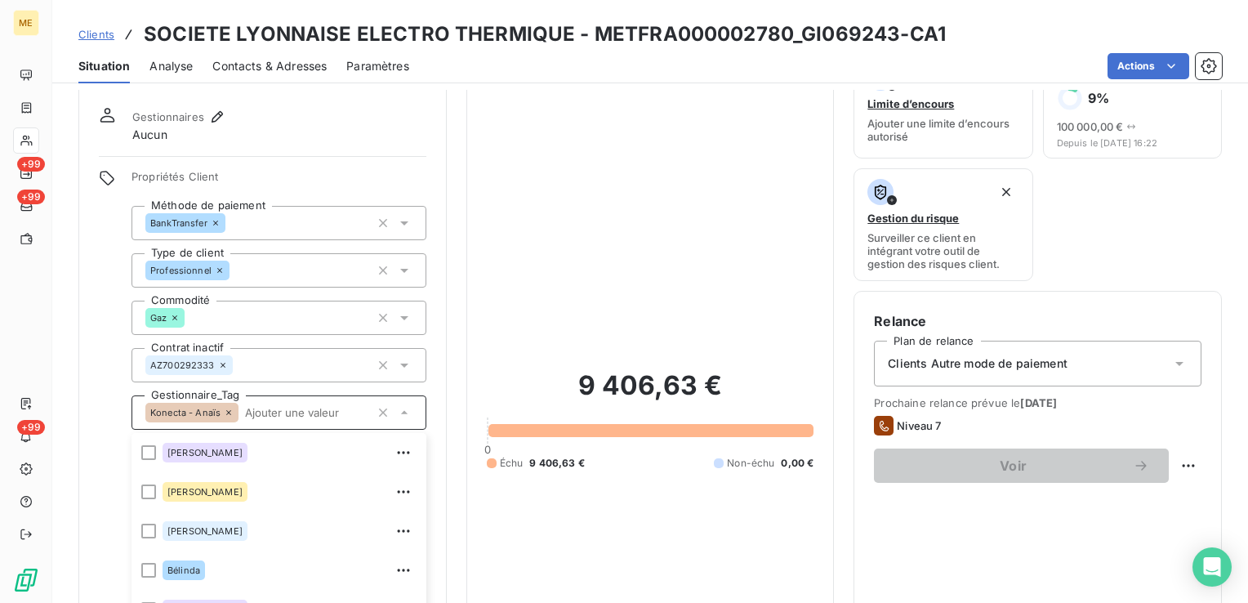
scroll to position [267, 0]
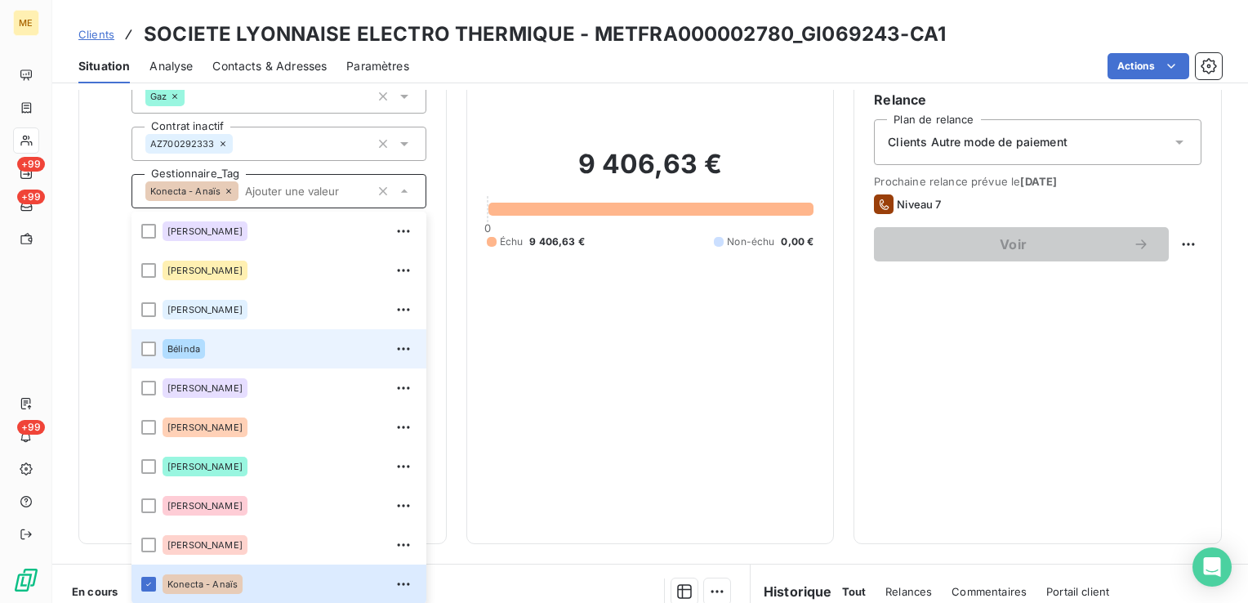
click at [248, 345] on div "Bélinda" at bounding box center [290, 349] width 254 height 26
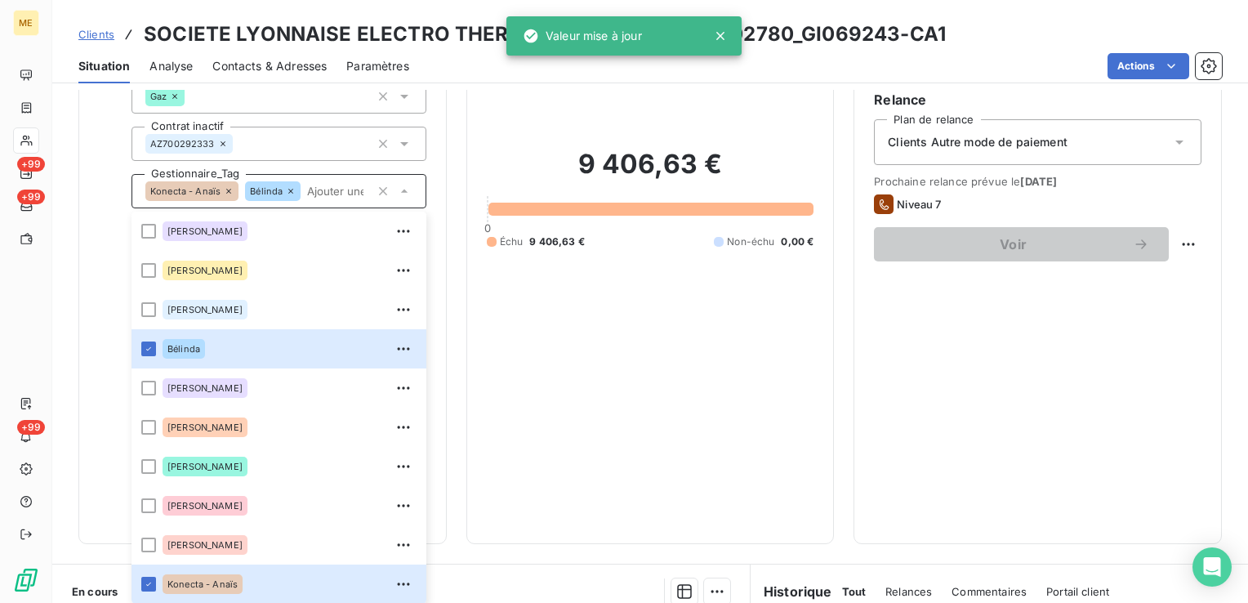
click at [228, 191] on icon at bounding box center [228, 191] width 5 height 5
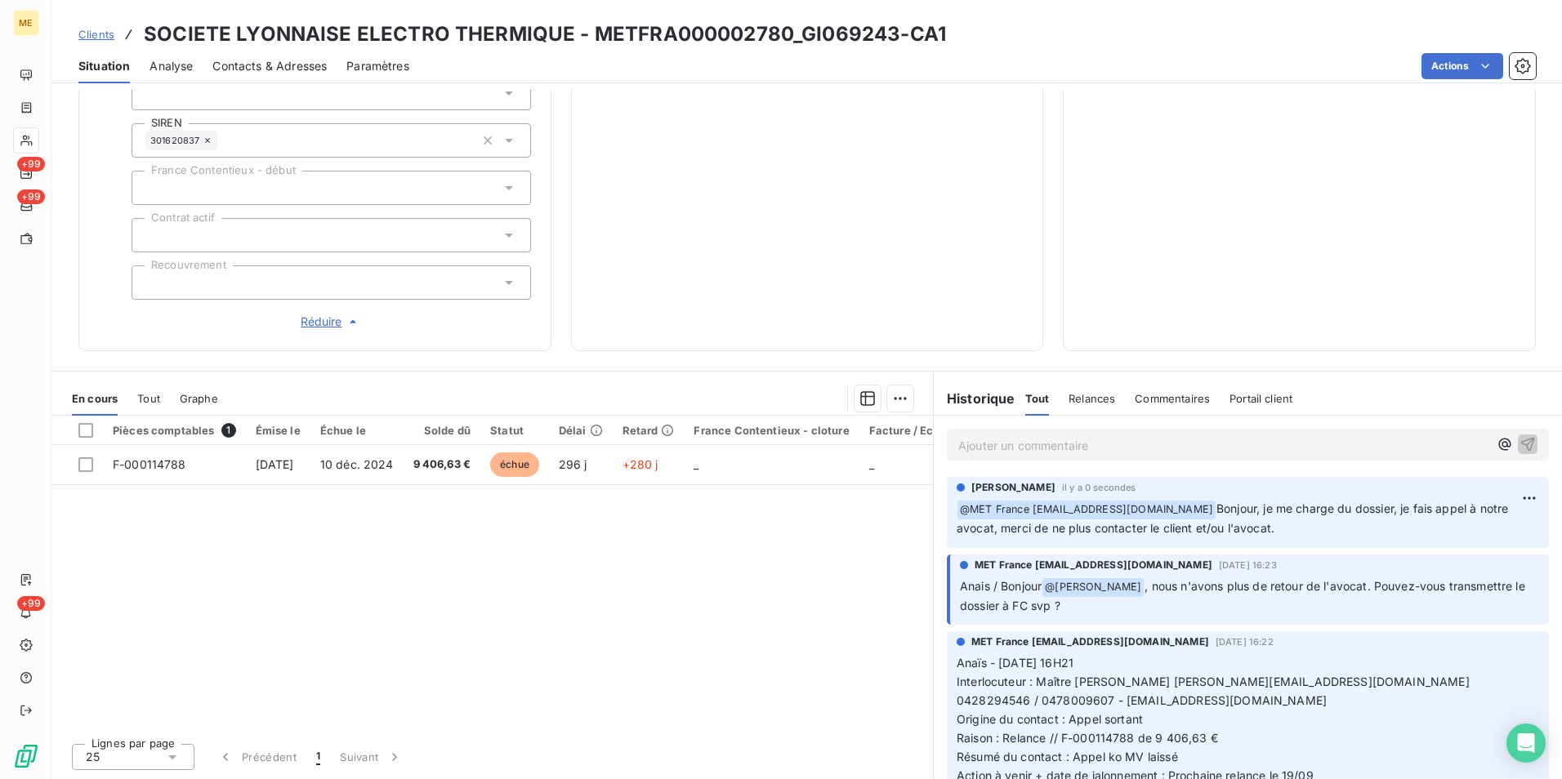
scroll to position [460, 0]
